Goal: Task Accomplishment & Management: Manage account settings

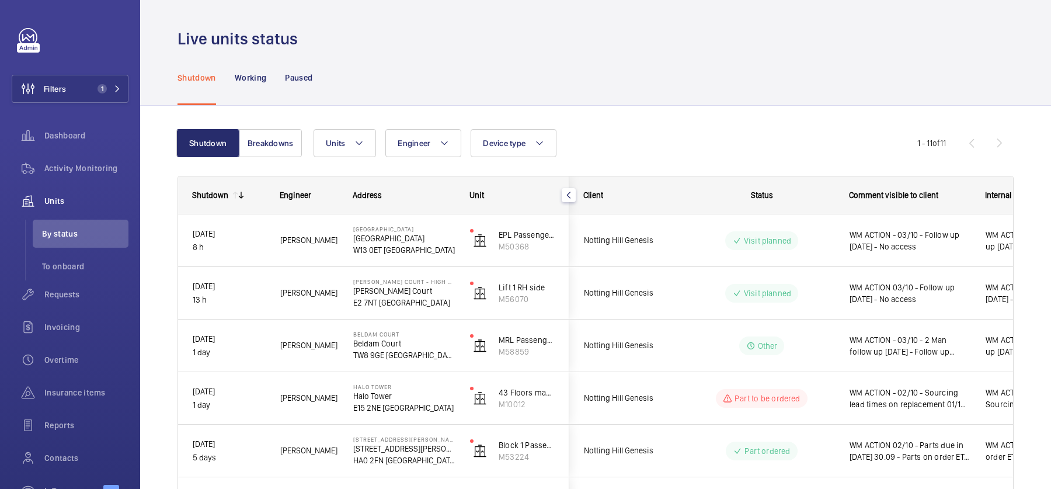
scroll to position [1, 0]
click at [309, 81] on p "Paused" at bounding box center [298, 77] width 27 height 12
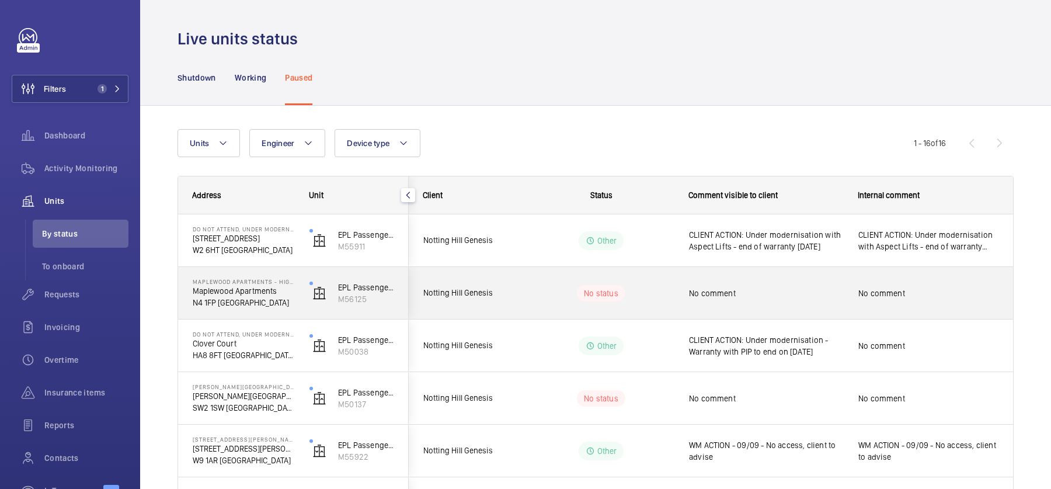
click at [552, 305] on div "No status" at bounding box center [593, 293] width 159 height 40
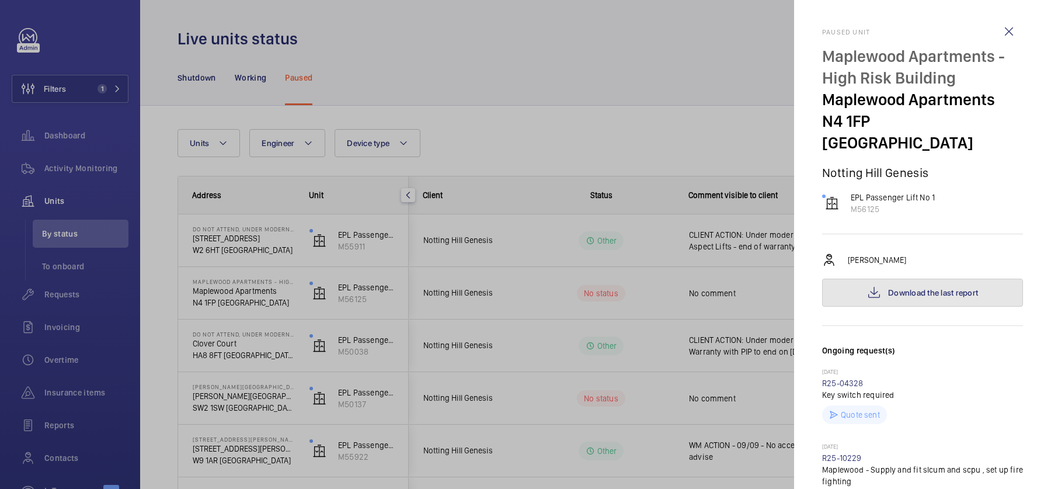
click at [880, 278] on button "Download the last report" at bounding box center [922, 292] width 201 height 28
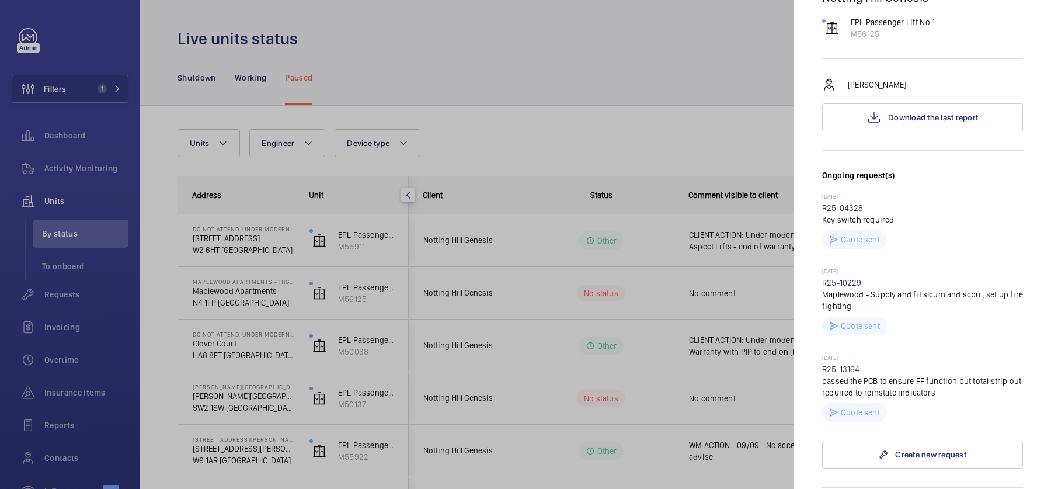
scroll to position [560, 0]
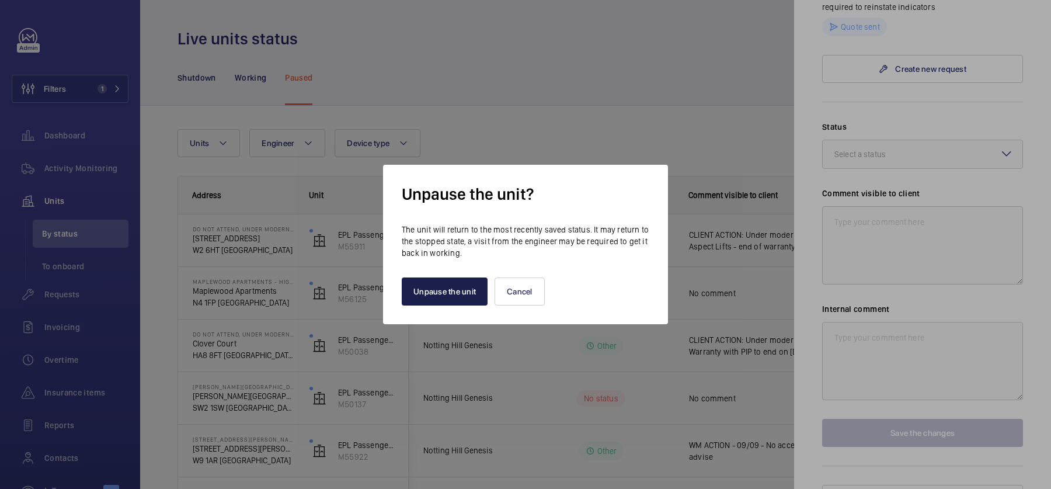
click at [470, 297] on button "Unpause the unit" at bounding box center [445, 291] width 86 height 28
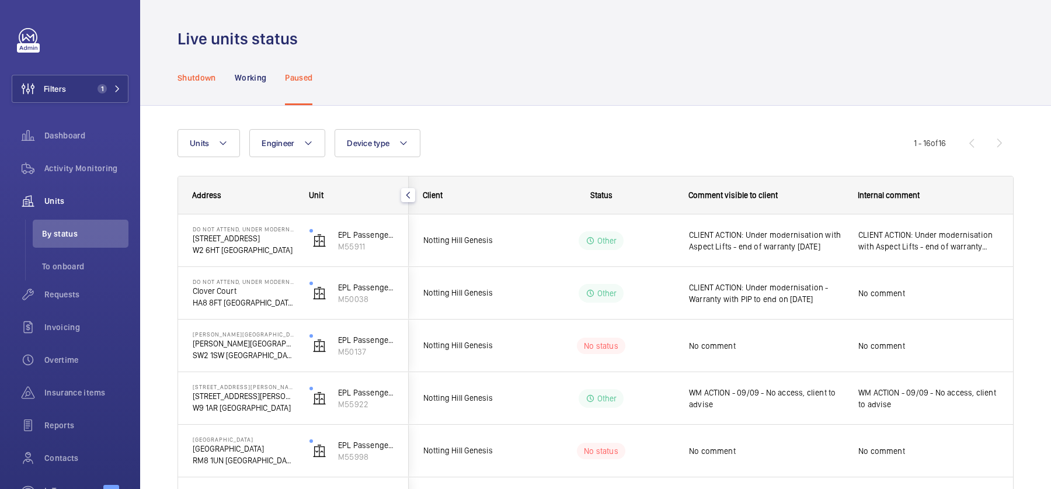
click at [203, 88] on div "Shutdown" at bounding box center [196, 77] width 39 height 55
